Goal: Information Seeking & Learning: Learn about a topic

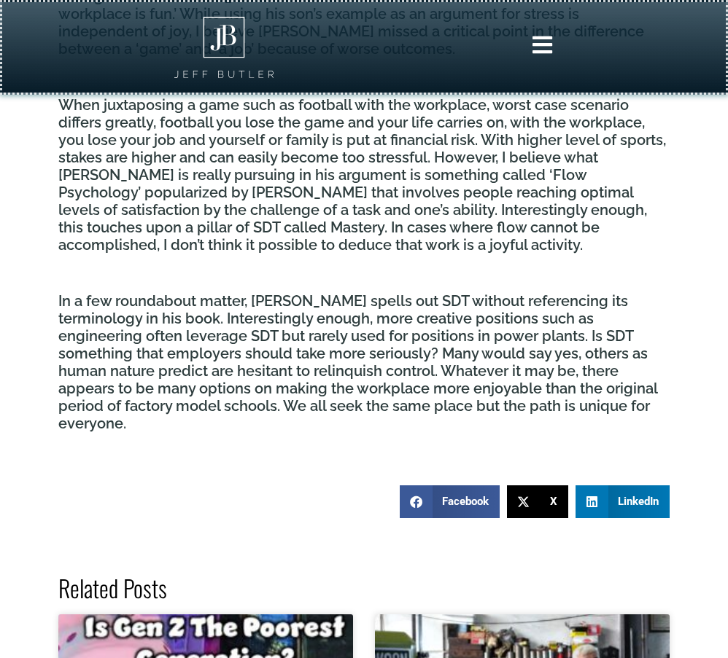
scroll to position [1789, 0]
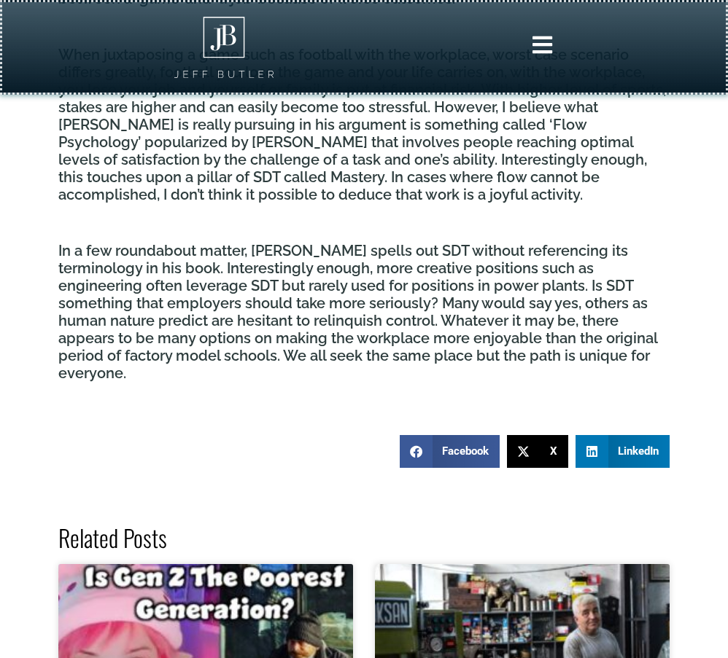
click at [230, 270] on p "In a few roundabout matter, [PERSON_NAME] spells out SDT without referencing it…" at bounding box center [363, 312] width 611 height 140
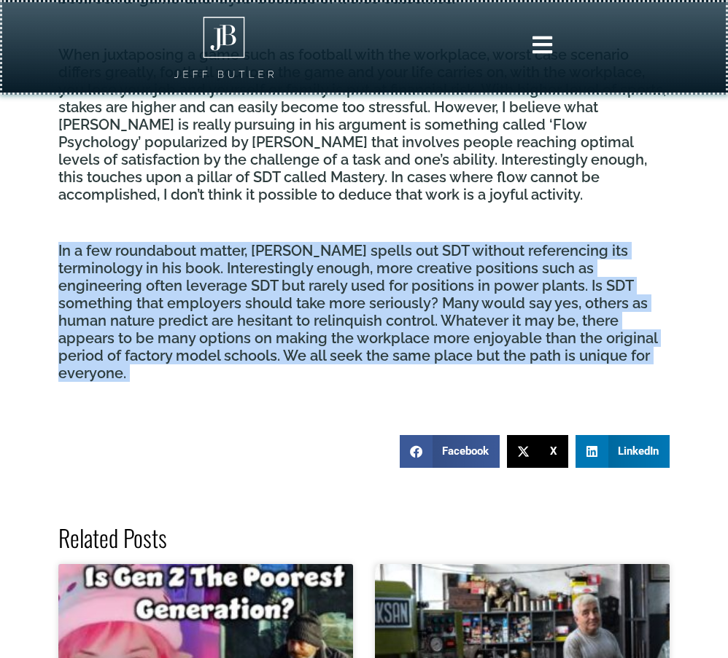
click at [230, 270] on p "In a few roundabout matter, [PERSON_NAME] spells out SDT without referencing it…" at bounding box center [363, 312] width 611 height 140
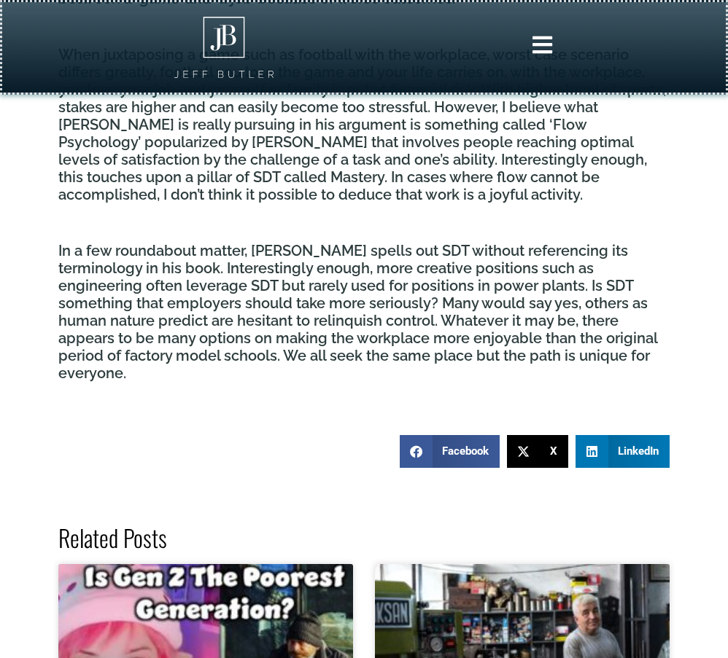
click at [230, 270] on p "In a few roundabout matter, [PERSON_NAME] spells out SDT without referencing it…" at bounding box center [363, 312] width 611 height 140
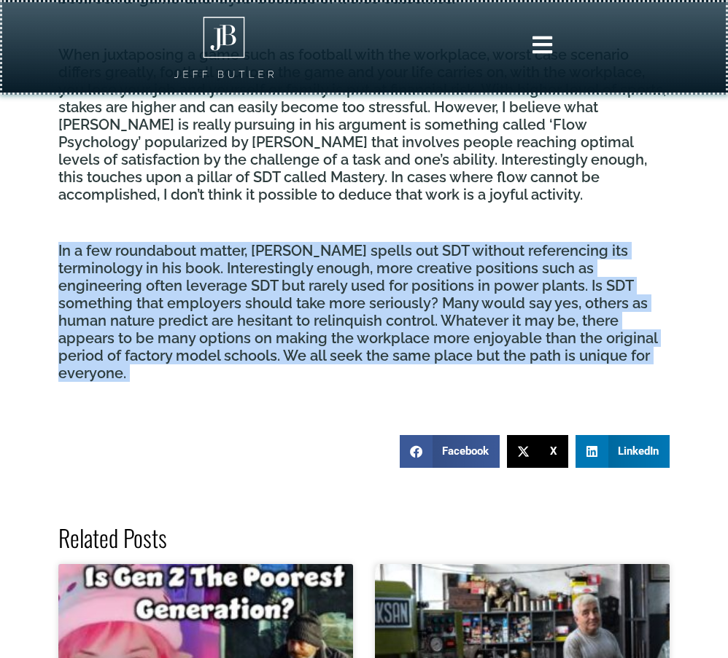
click at [230, 270] on p "In a few roundabout matter, [PERSON_NAME] spells out SDT without referencing it…" at bounding box center [363, 312] width 611 height 140
click at [233, 278] on p "In a few roundabout matter, [PERSON_NAME] spells out SDT without referencing it…" at bounding box center [363, 312] width 611 height 140
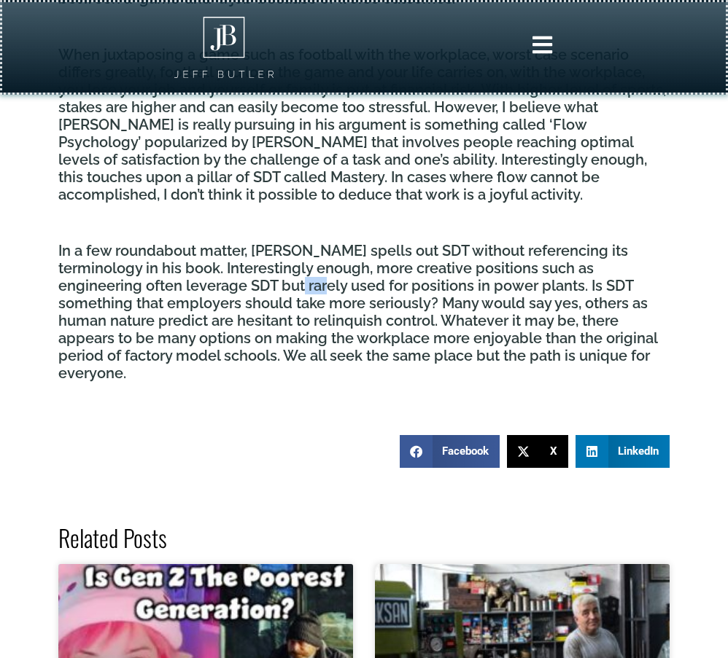
click at [233, 278] on p "In a few roundabout matter, [PERSON_NAME] spells out SDT without referencing it…" at bounding box center [363, 312] width 611 height 140
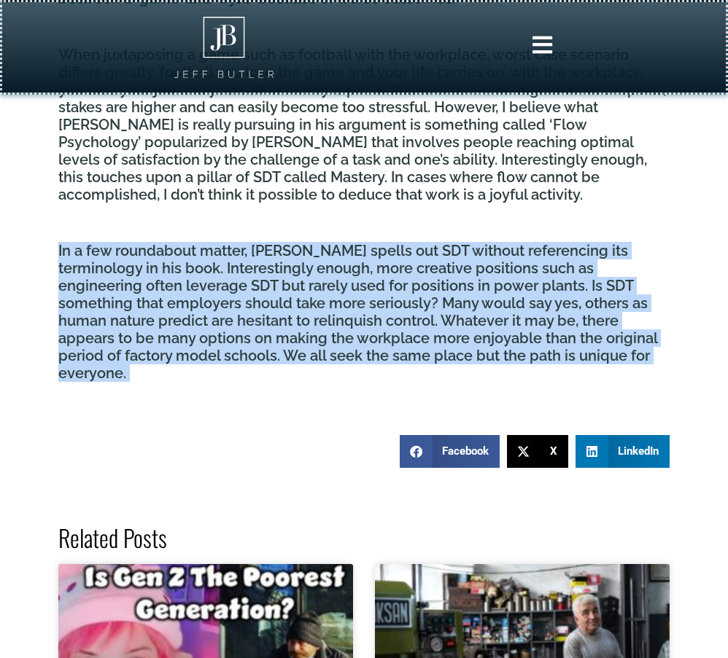
click at [233, 278] on p "In a few roundabout matter, [PERSON_NAME] spells out SDT without referencing it…" at bounding box center [363, 312] width 611 height 140
click at [233, 289] on p "In a few roundabout matter, [PERSON_NAME] spells out SDT without referencing it…" at bounding box center [363, 312] width 611 height 140
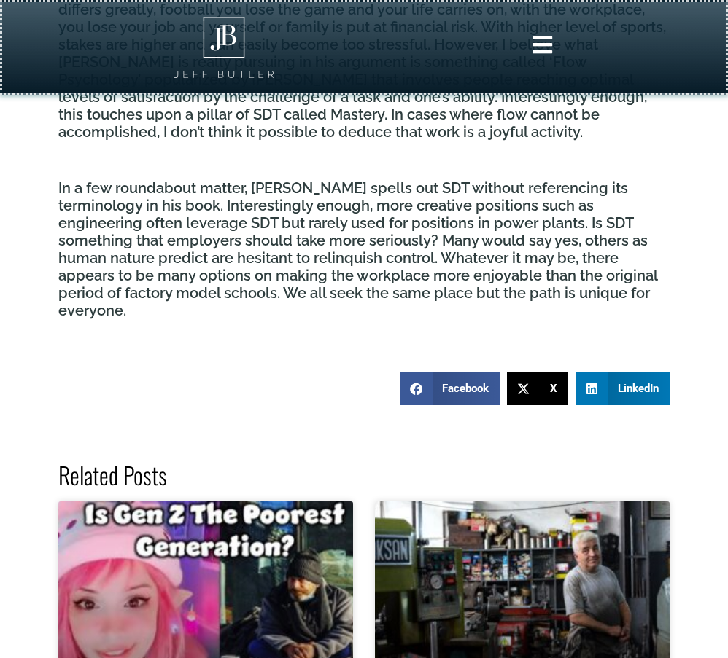
scroll to position [1852, 0]
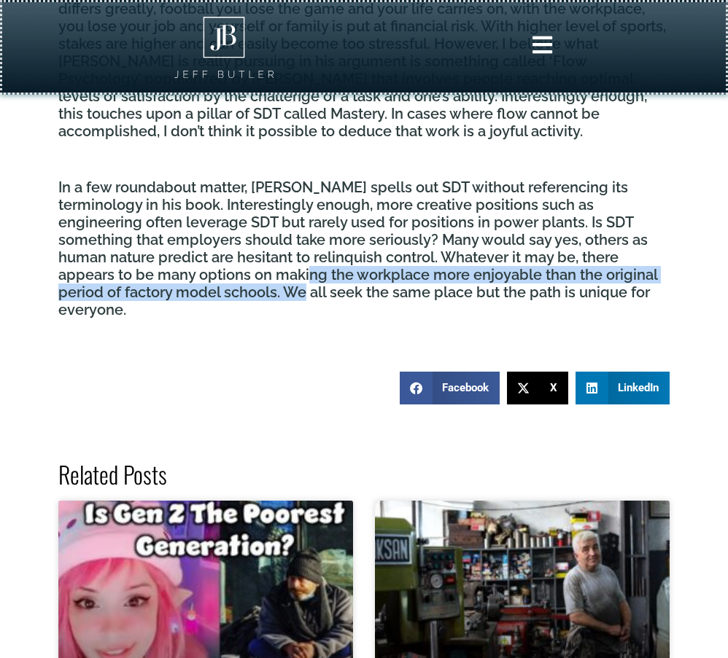
drag, startPoint x: 233, startPoint y: 289, endPoint x: 227, endPoint y: 278, distance: 12.1
click at [227, 278] on p "In a few roundabout matter, [PERSON_NAME] spells out SDT without referencing it…" at bounding box center [363, 249] width 611 height 140
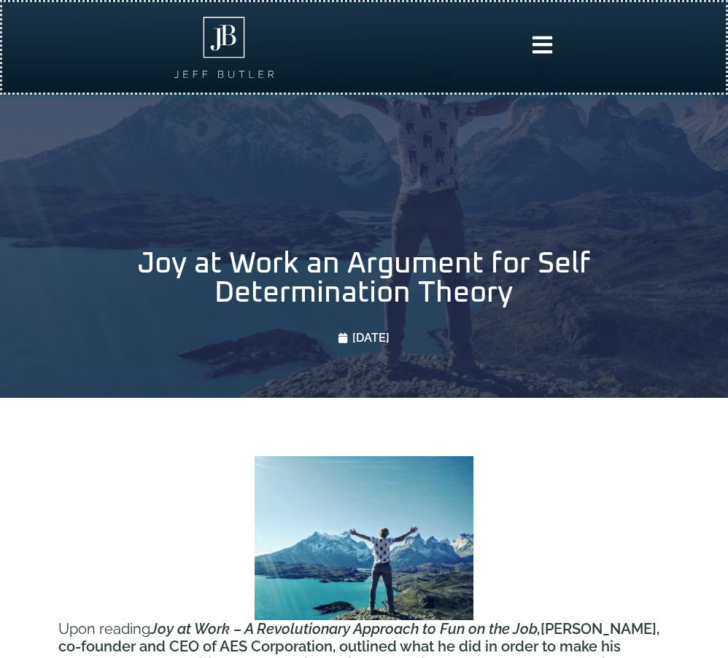
scroll to position [755, 0]
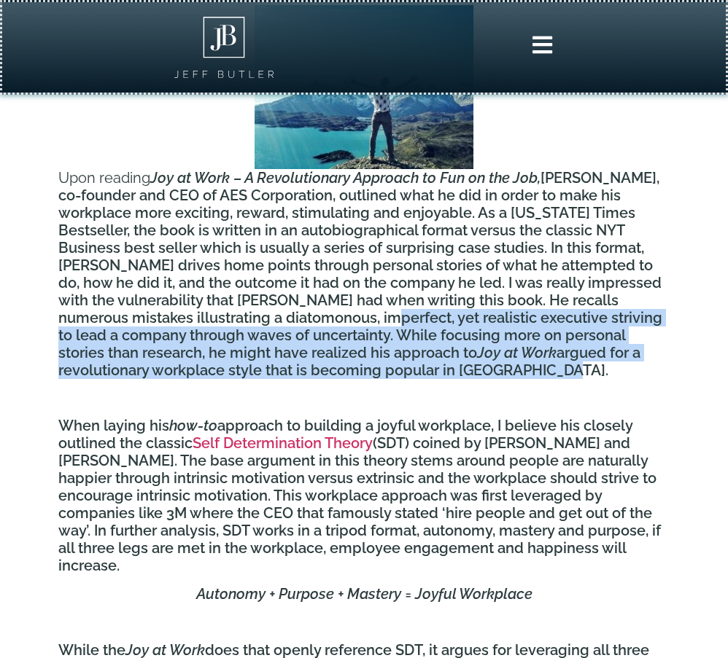
drag, startPoint x: 375, startPoint y: 378, endPoint x: 355, endPoint y: 318, distance: 63.6
click at [355, 318] on p "Upon reading Joy at Work – A Revolutionary Approach to Fun on the Job, [PERSON_…" at bounding box center [363, 192] width 611 height 374
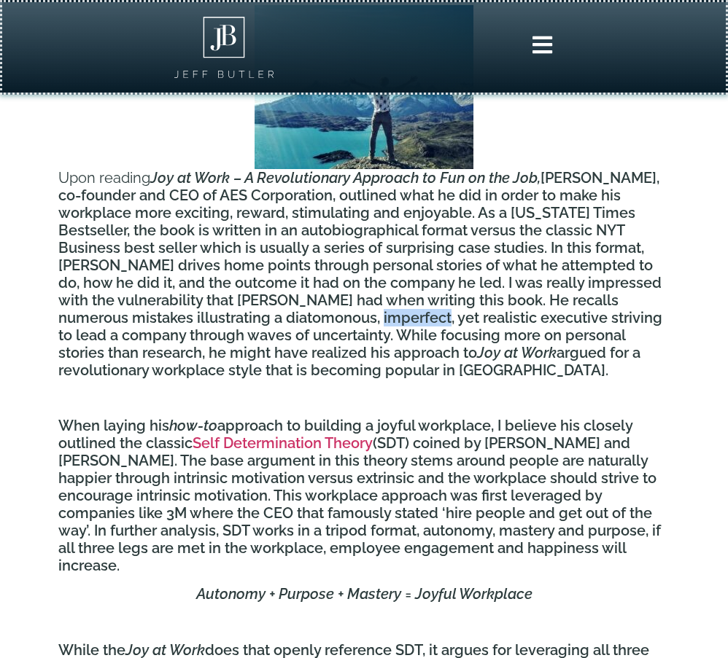
click at [355, 318] on p "Upon reading Joy at Work – A Revolutionary Approach to Fun on the Job, [PERSON_…" at bounding box center [363, 192] width 611 height 374
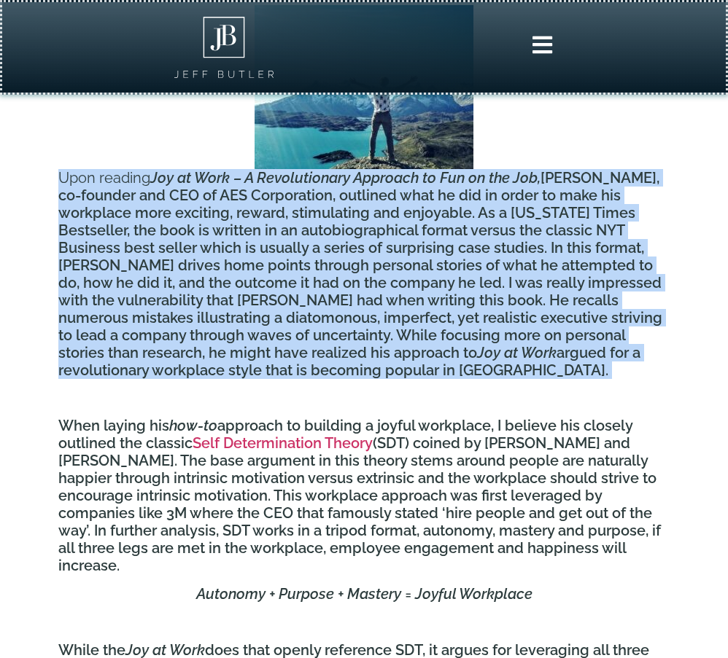
click at [355, 318] on p "Upon reading Joy at Work – A Revolutionary Approach to Fun on the Job, [PERSON_…" at bounding box center [363, 192] width 611 height 374
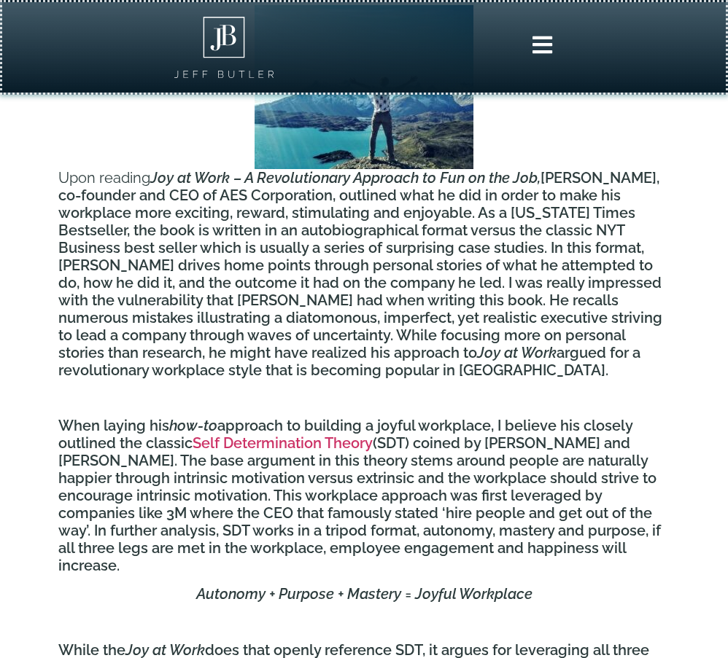
click at [477, 346] on icon "Joy at Work" at bounding box center [516, 352] width 79 height 17
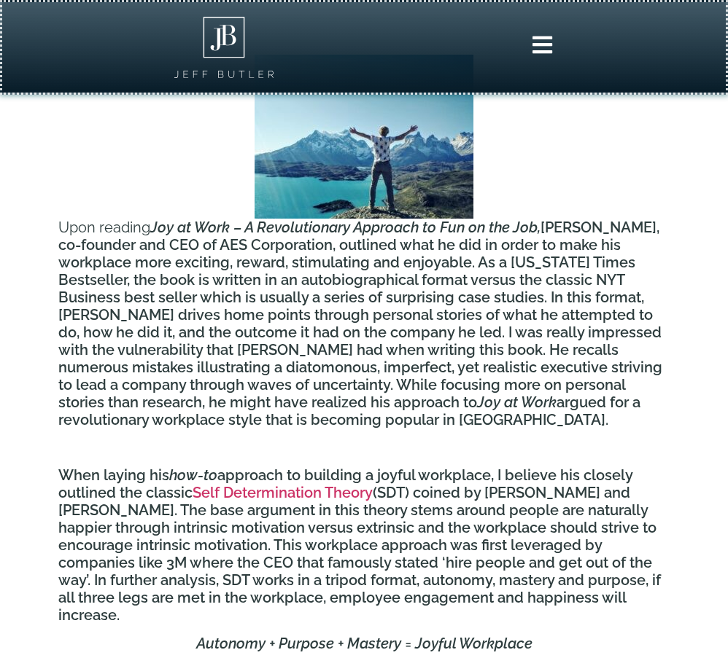
scroll to position [705, 0]
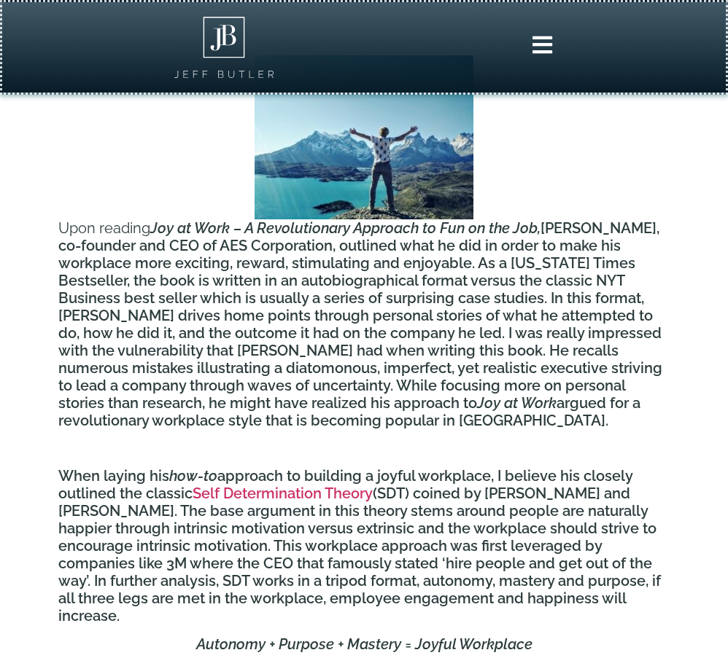
click at [389, 259] on p "Upon reading Joy at Work – A Revolutionary Approach to Fun on the Job, [PERSON_…" at bounding box center [363, 242] width 611 height 374
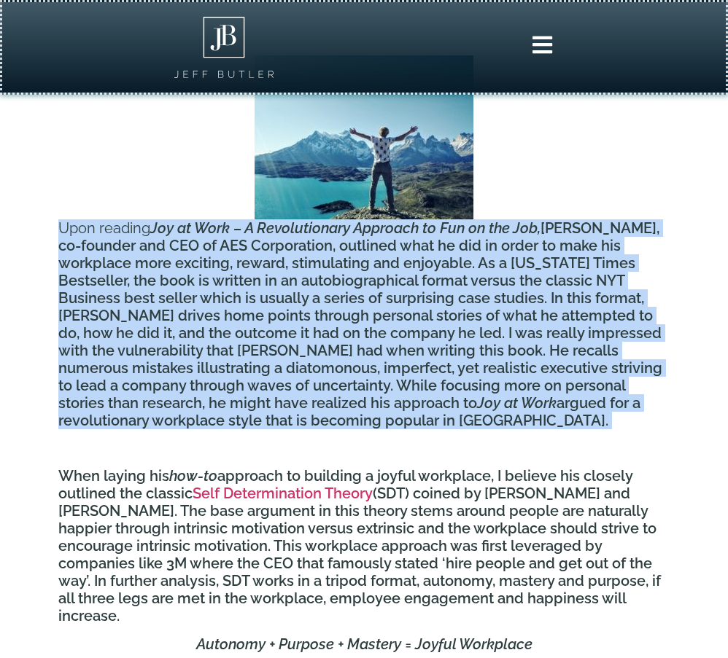
click at [389, 259] on p "Upon reading Joy at Work – A Revolutionary Approach to Fun on the Job, [PERSON_…" at bounding box center [363, 242] width 611 height 374
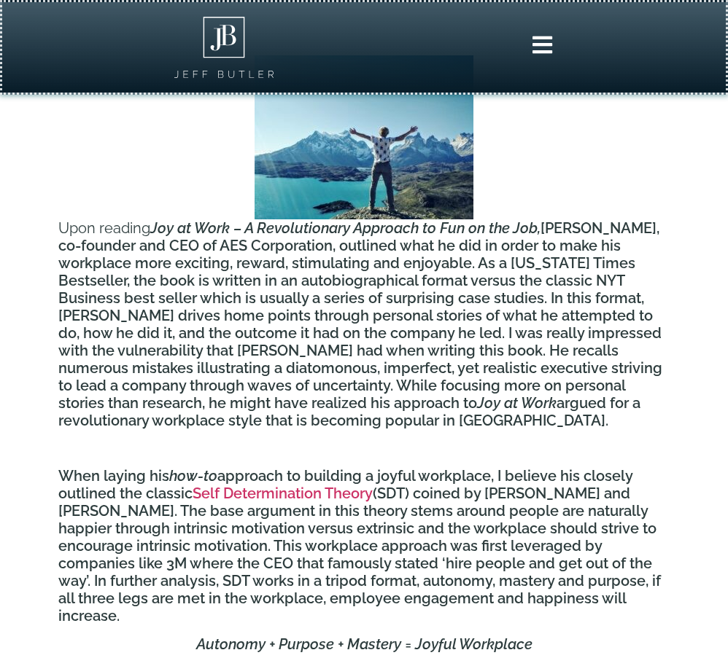
click at [388, 260] on p "Upon reading Joy at Work – A Revolutionary Approach to Fun on the Job, [PERSON_…" at bounding box center [363, 242] width 611 height 374
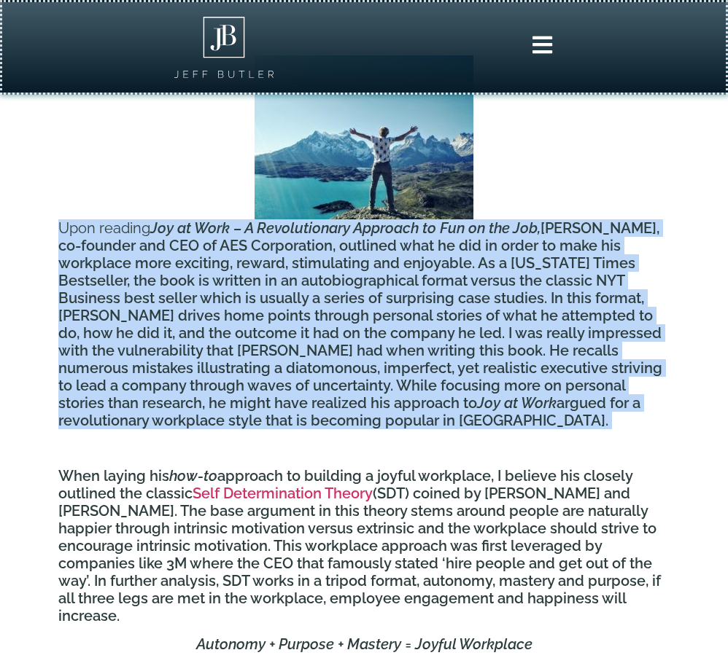
click at [388, 260] on p "Upon reading Joy at Work – A Revolutionary Approach to Fun on the Job, [PERSON_…" at bounding box center [363, 242] width 611 height 374
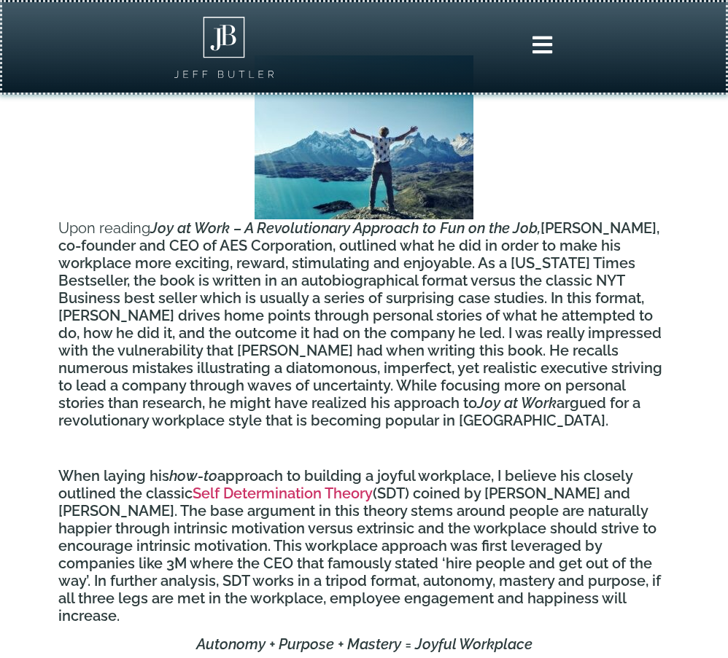
click at [391, 304] on p "Upon reading Joy at Work – A Revolutionary Approach to Fun on the Job, [PERSON_…" at bounding box center [363, 242] width 611 height 374
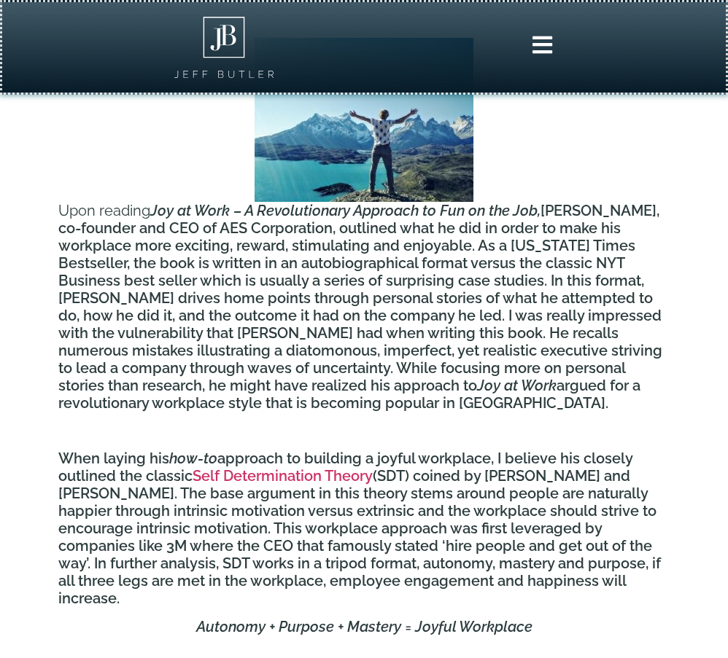
scroll to position [728, 0]
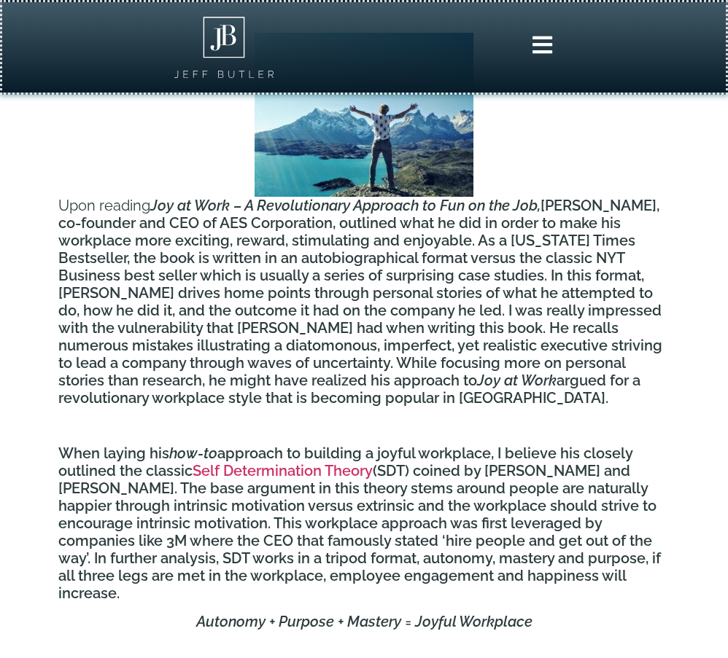
click at [348, 267] on p "Upon reading Joy at Work – A Revolutionary Approach to Fun on the Job, [PERSON_…" at bounding box center [363, 220] width 611 height 374
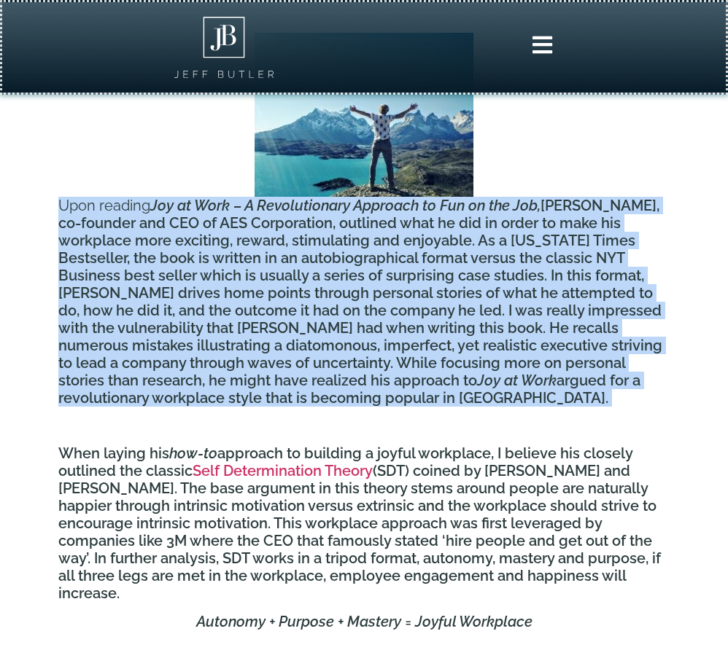
click at [348, 267] on p "Upon reading Joy at Work – A Revolutionary Approach to Fun on the Job, [PERSON_…" at bounding box center [363, 220] width 611 height 374
click at [348, 278] on p "Upon reading Joy at Work – A Revolutionary Approach to Fun on the Job, [PERSON_…" at bounding box center [363, 220] width 611 height 374
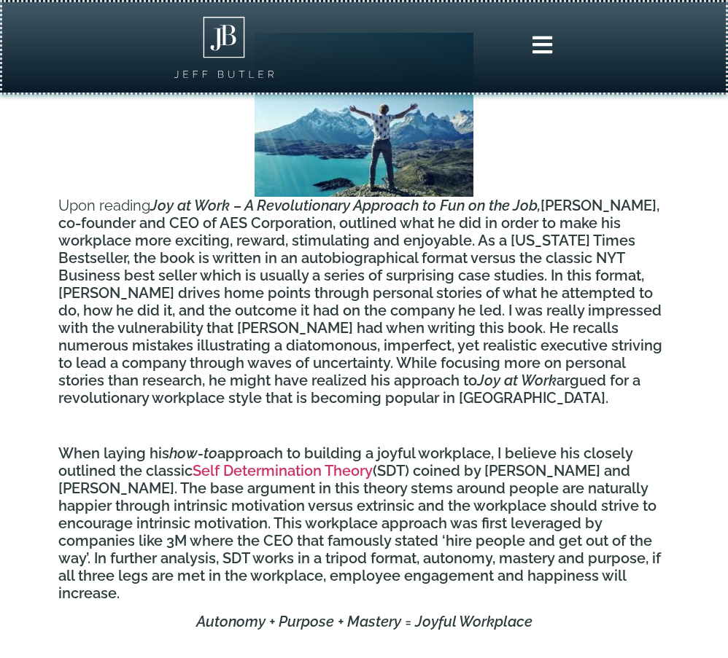
click at [356, 330] on p "Upon reading Joy at Work – A Revolutionary Approach to Fun on the Job, [PERSON_…" at bounding box center [363, 220] width 611 height 374
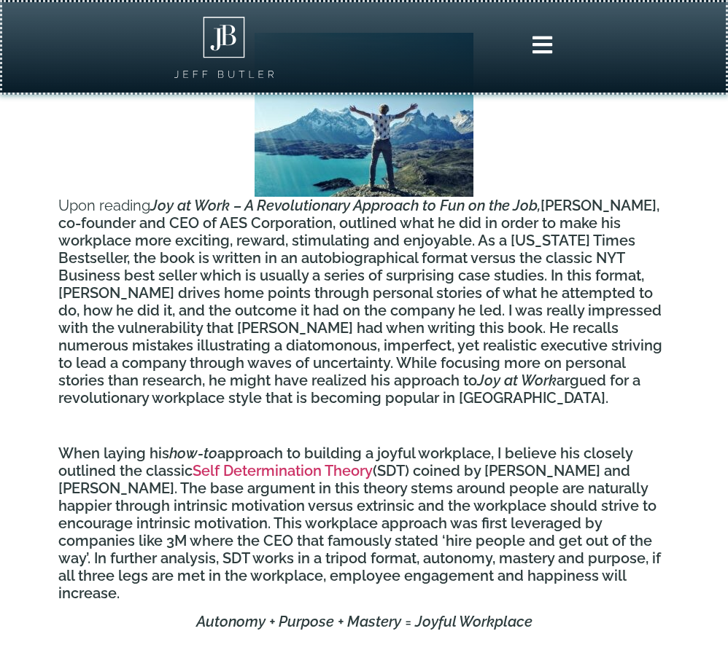
click at [361, 342] on p "Upon reading Joy at Work – A Revolutionary Approach to Fun on the Job, [PERSON_…" at bounding box center [363, 220] width 611 height 374
click at [361, 360] on p "Upon reading Joy at Work – A Revolutionary Approach to Fun on the Job, [PERSON_…" at bounding box center [363, 220] width 611 height 374
click at [477, 374] on icon "Joy at Work" at bounding box center [516, 380] width 79 height 17
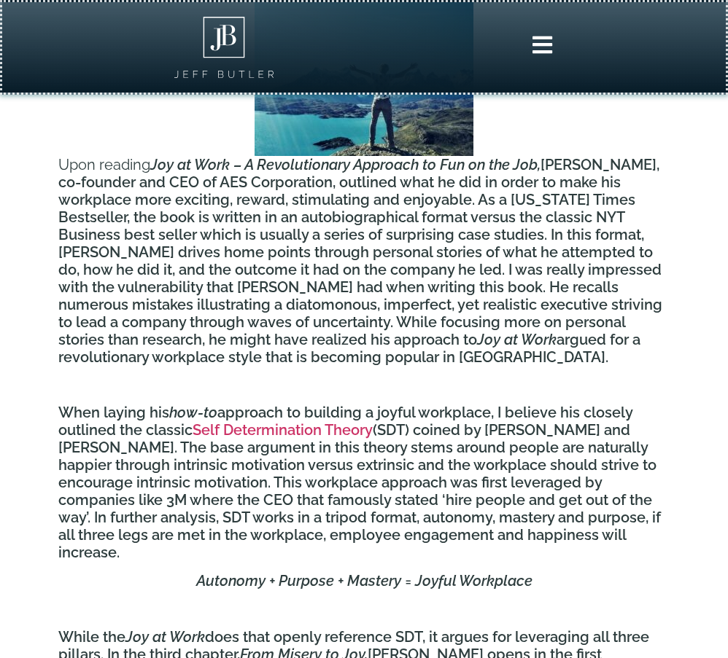
scroll to position [775, 0]
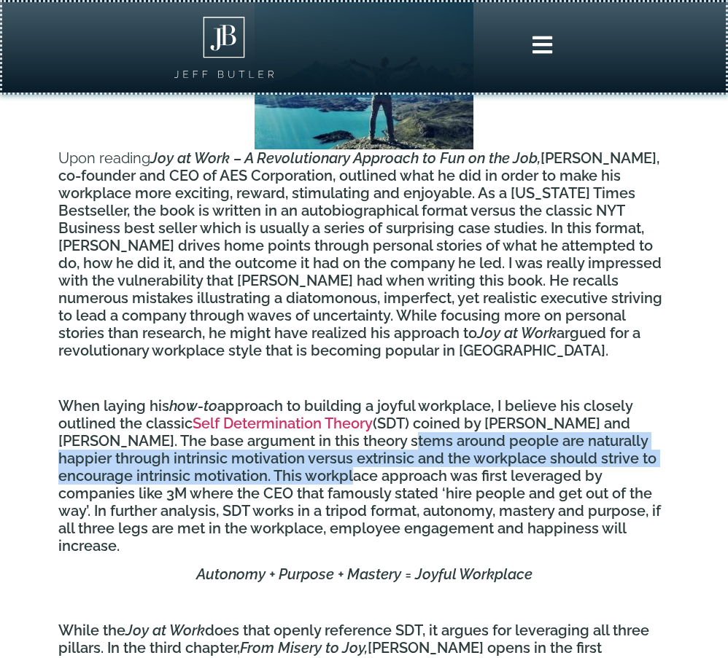
drag, startPoint x: 368, startPoint y: 472, endPoint x: 351, endPoint y: 446, distance: 31.5
click at [351, 446] on p "When laying his how-to approach to building a joyful workplace, I believe his c…" at bounding box center [363, 475] width 611 height 157
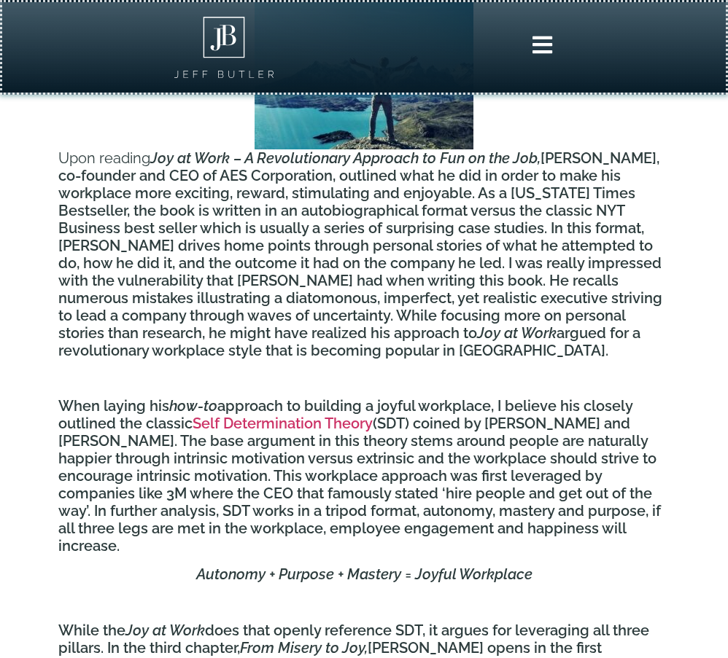
click at [351, 493] on p "When laying his how-to approach to building a joyful workplace, I believe his c…" at bounding box center [363, 475] width 611 height 157
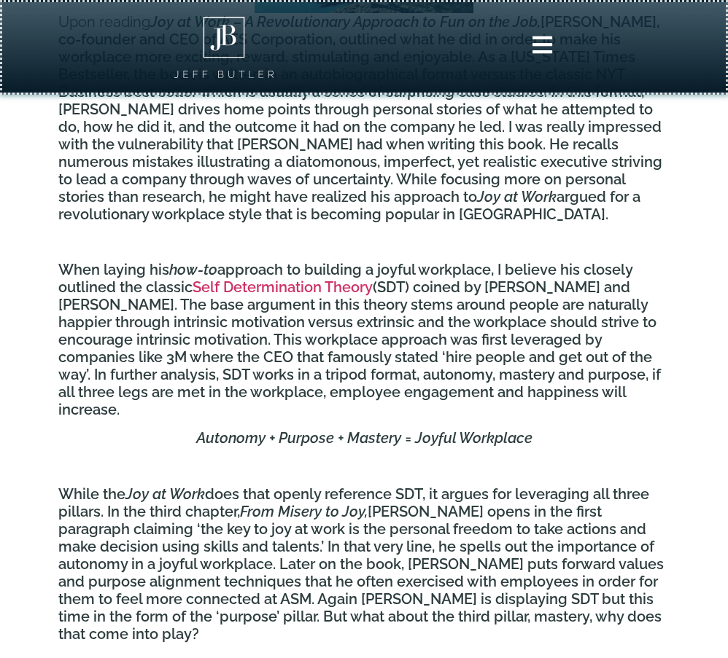
scroll to position [920, 0]
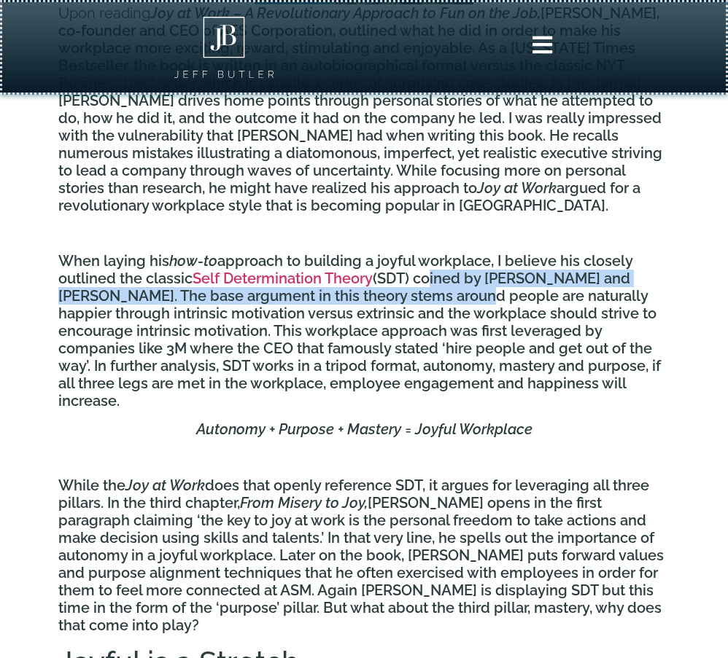
drag, startPoint x: 426, startPoint y: 278, endPoint x: 426, endPoint y: 297, distance: 19.0
click at [426, 297] on p "When laying his how-to approach to building a joyful workplace, I believe his c…" at bounding box center [363, 330] width 611 height 157
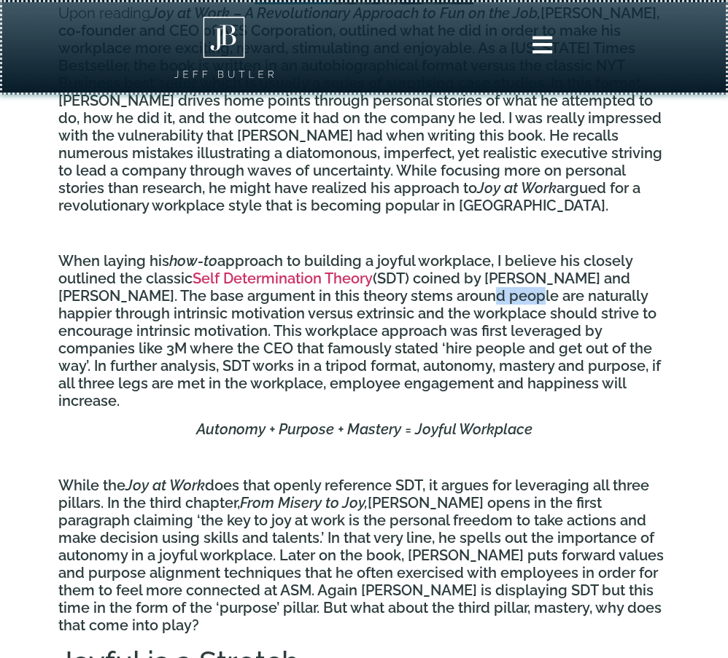
click at [426, 297] on p "When laying his how-to approach to building a joyful workplace, I believe his c…" at bounding box center [363, 330] width 611 height 157
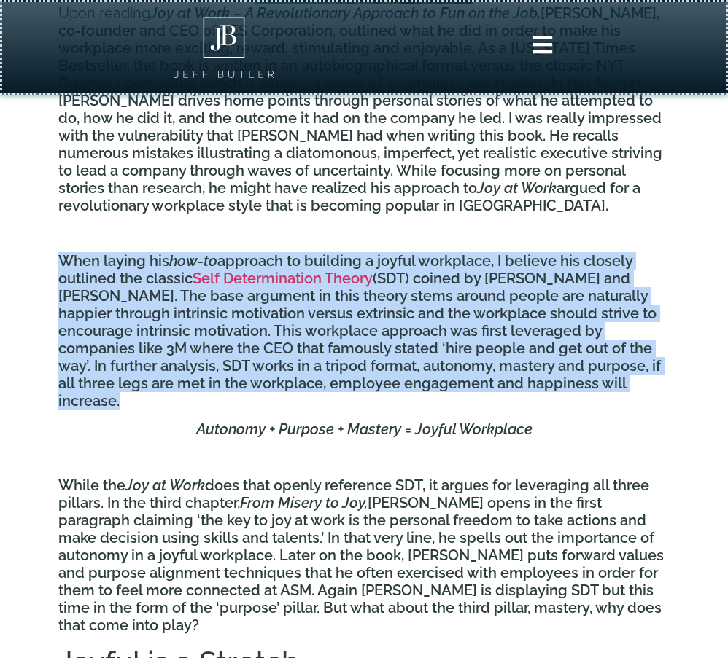
click at [426, 297] on p "When laying his how-to approach to building a joyful workplace, I believe his c…" at bounding box center [363, 330] width 611 height 157
click at [410, 311] on p "When laying his how-to approach to building a joyful workplace, I believe his c…" at bounding box center [363, 330] width 611 height 157
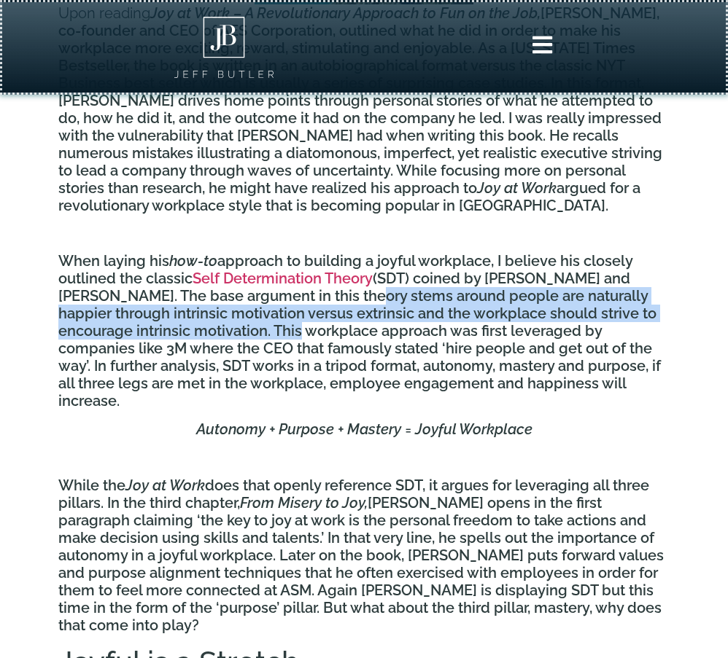
drag, startPoint x: 316, startPoint y: 302, endPoint x: 318, endPoint y: 330, distance: 28.5
click at [318, 330] on p "When laying his how-to approach to building a joyful workplace, I believe his c…" at bounding box center [363, 330] width 611 height 157
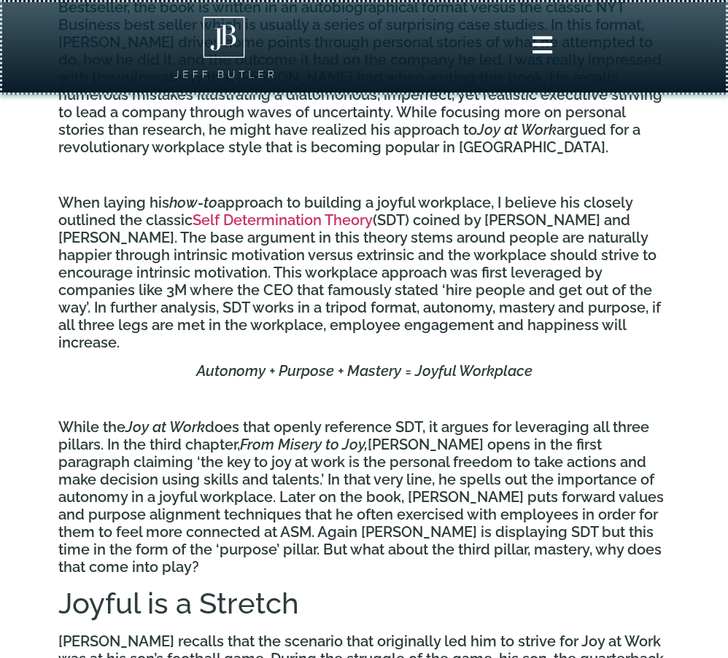
scroll to position [980, 0]
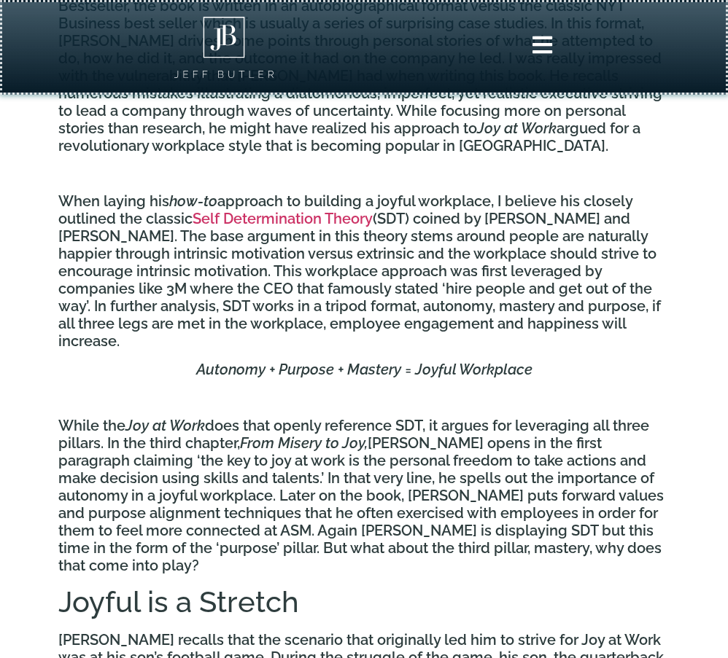
click at [426, 300] on p "When laying his how-to approach to building a joyful workplace, I believe his c…" at bounding box center [363, 270] width 611 height 157
click at [429, 311] on p "When laying his how-to approach to building a joyful workplace, I believe his c…" at bounding box center [363, 270] width 611 height 157
click at [429, 351] on div "Upon reading Joy at Work – A Revolutionary Approach to Fun on the Job, [PERSON_…" at bounding box center [363, 500] width 611 height 1439
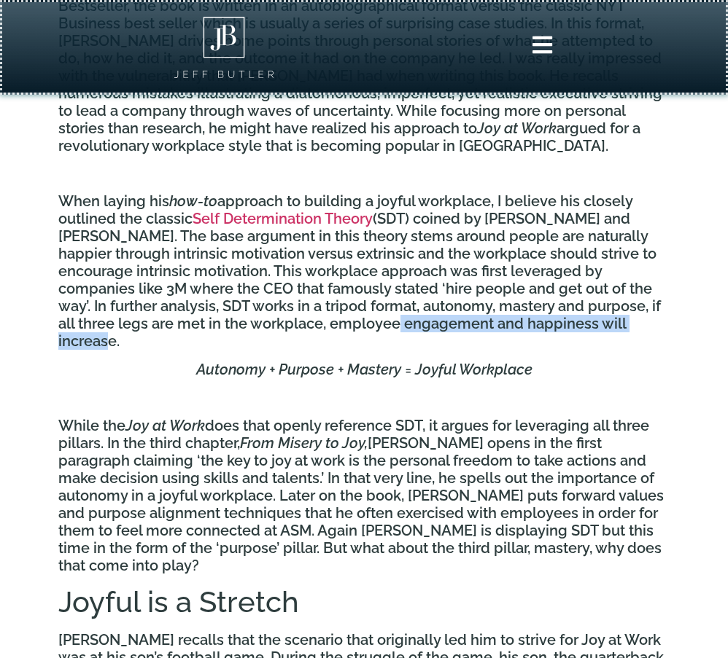
drag, startPoint x: 422, startPoint y: 334, endPoint x: 406, endPoint y: 311, distance: 27.7
click at [406, 311] on p "When laying his how-to approach to building a joyful workplace, I believe his c…" at bounding box center [363, 270] width 611 height 157
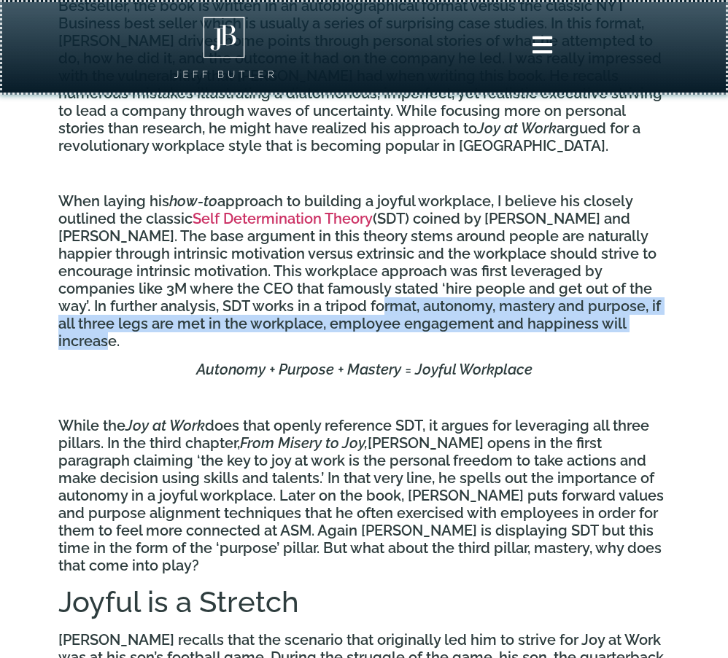
click at [406, 311] on p "When laying his how-to approach to building a joyful workplace, I believe his c…" at bounding box center [363, 270] width 611 height 157
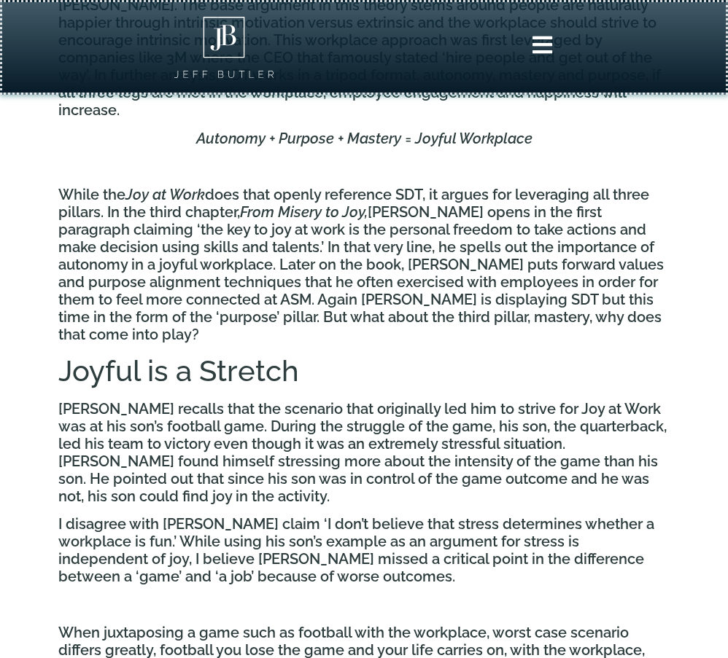
scroll to position [1219, 0]
